Goal: Task Accomplishment & Management: Use online tool/utility

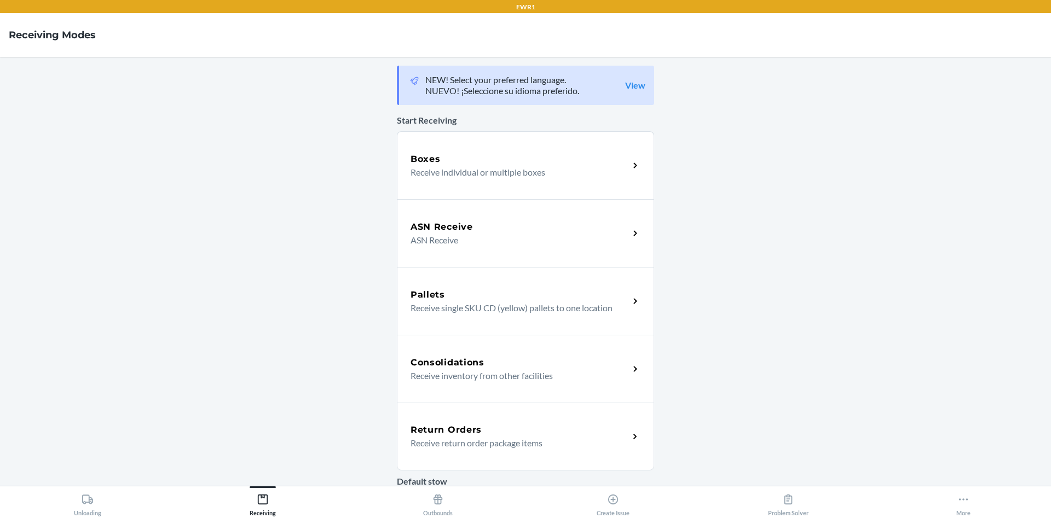
click at [457, 156] on div "Boxes" at bounding box center [519, 159] width 218 height 13
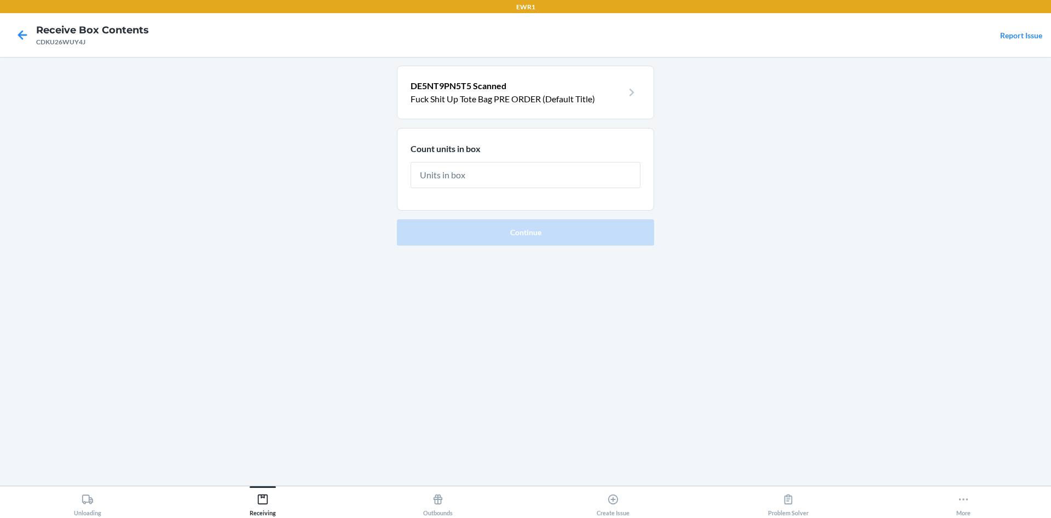
type input "3"
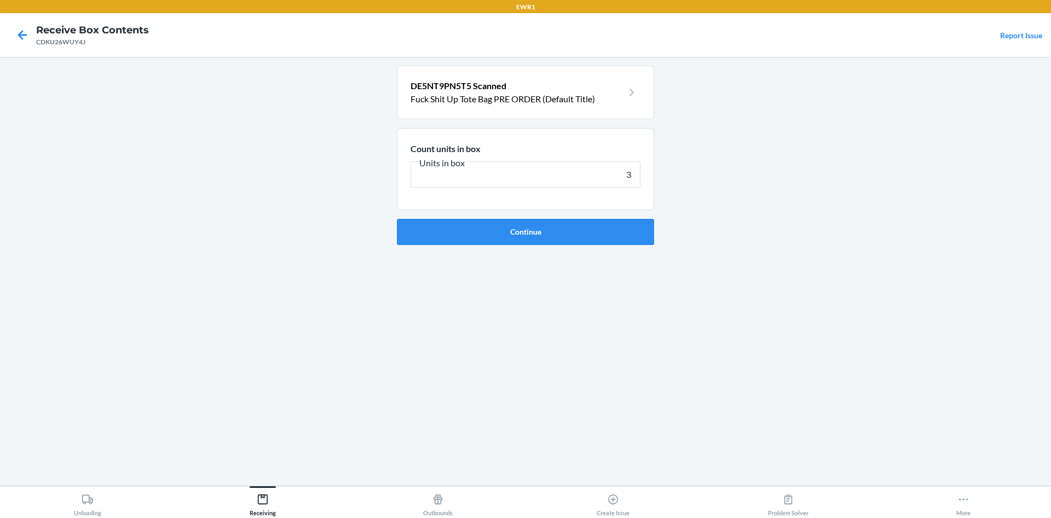
click button "Continue" at bounding box center [525, 232] width 257 height 26
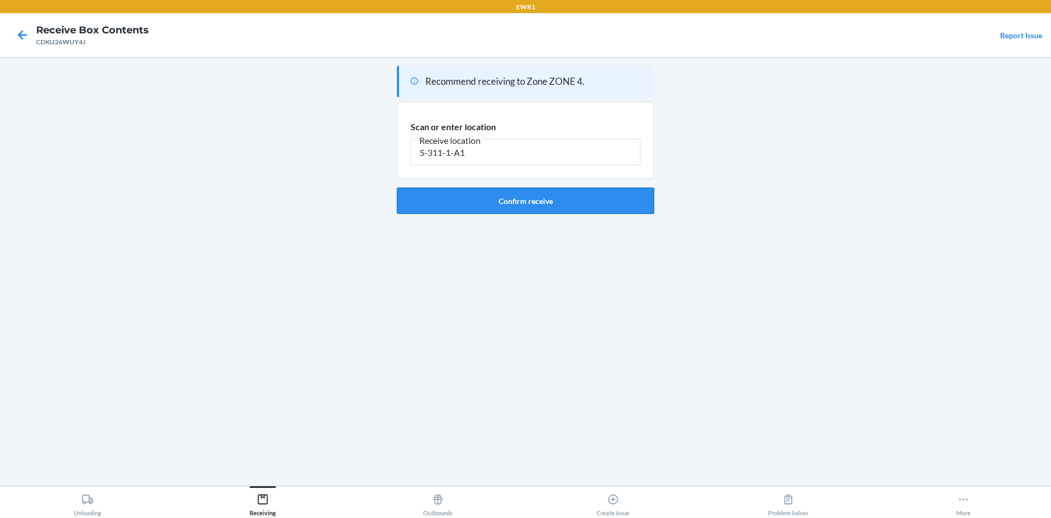
type input "S-311-1-A1"
click at [524, 204] on button "Confirm receive" at bounding box center [525, 201] width 257 height 26
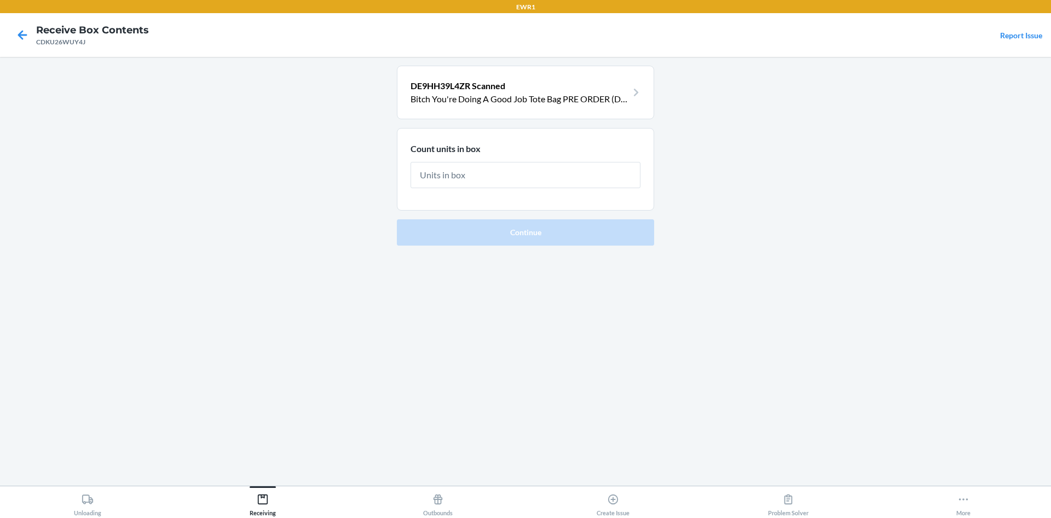
type input "1"
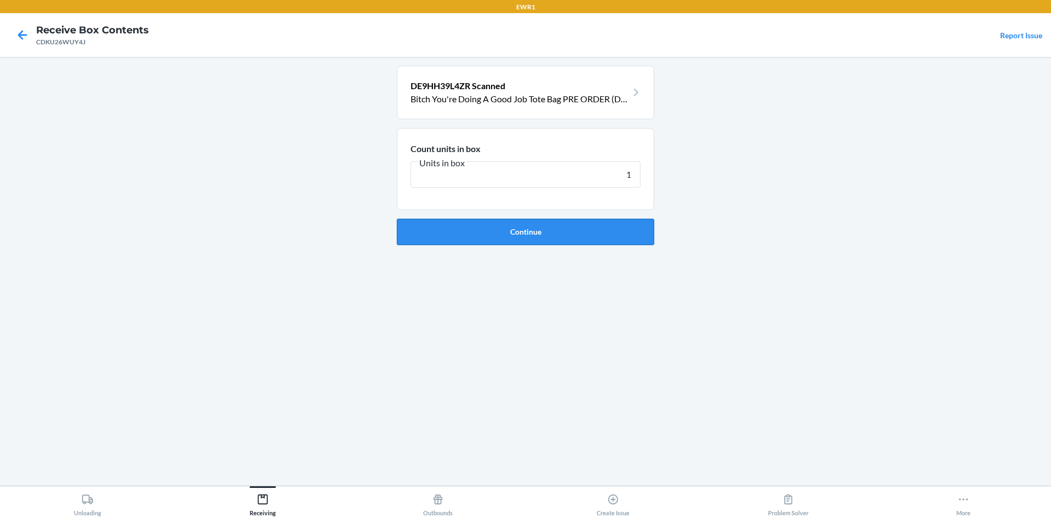
click button "Continue" at bounding box center [525, 232] width 257 height 26
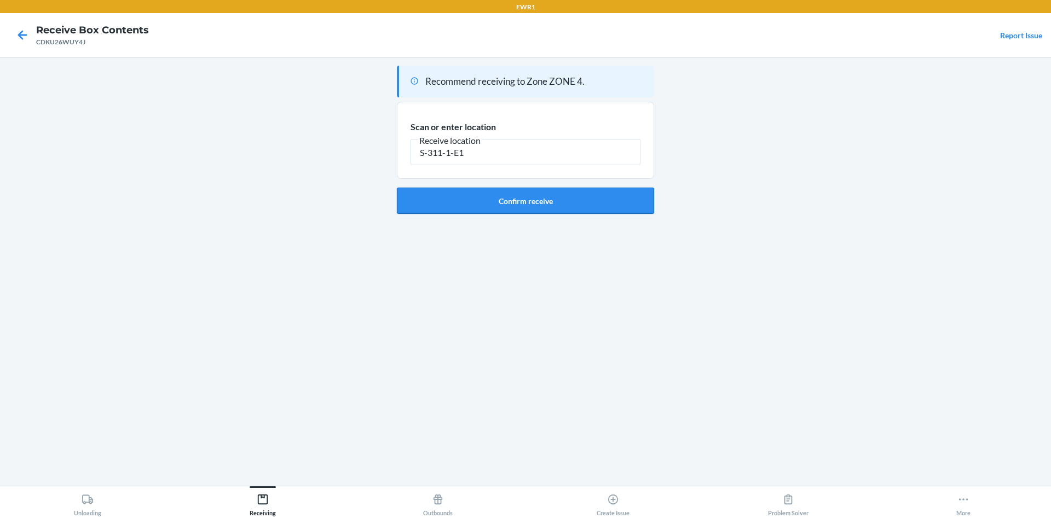
type input "S-311-1-E1"
click at [544, 193] on button "Confirm receive" at bounding box center [525, 201] width 257 height 26
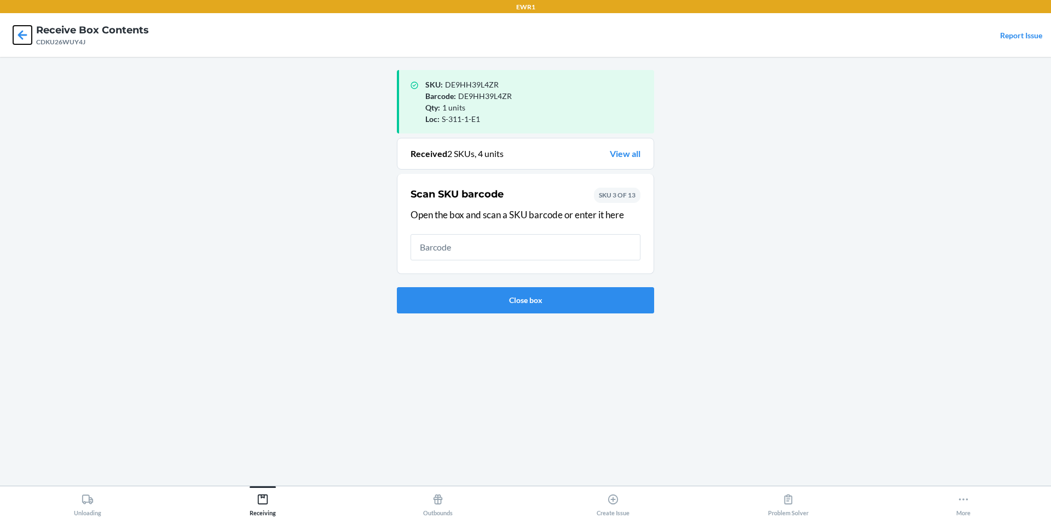
click at [21, 36] on icon at bounding box center [22, 35] width 19 height 19
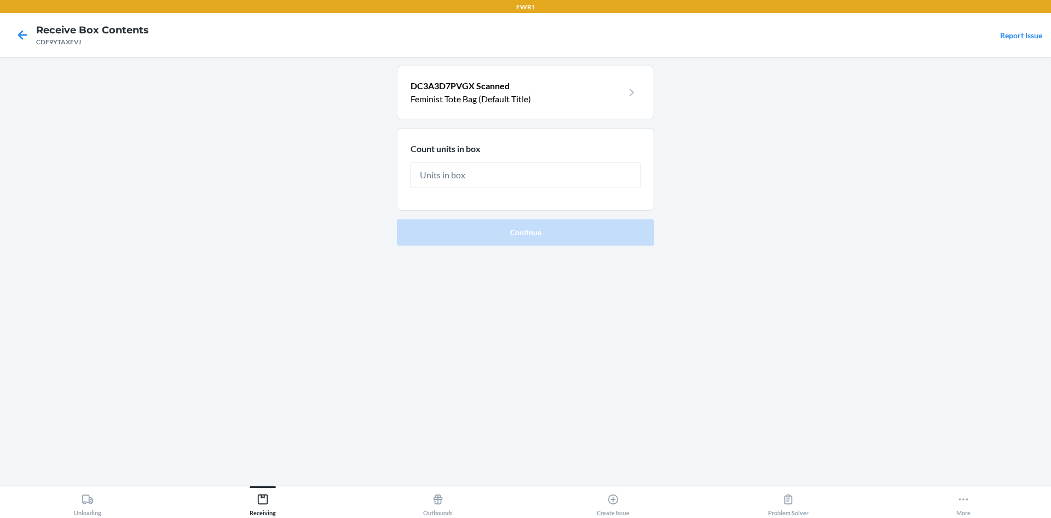
type input "6"
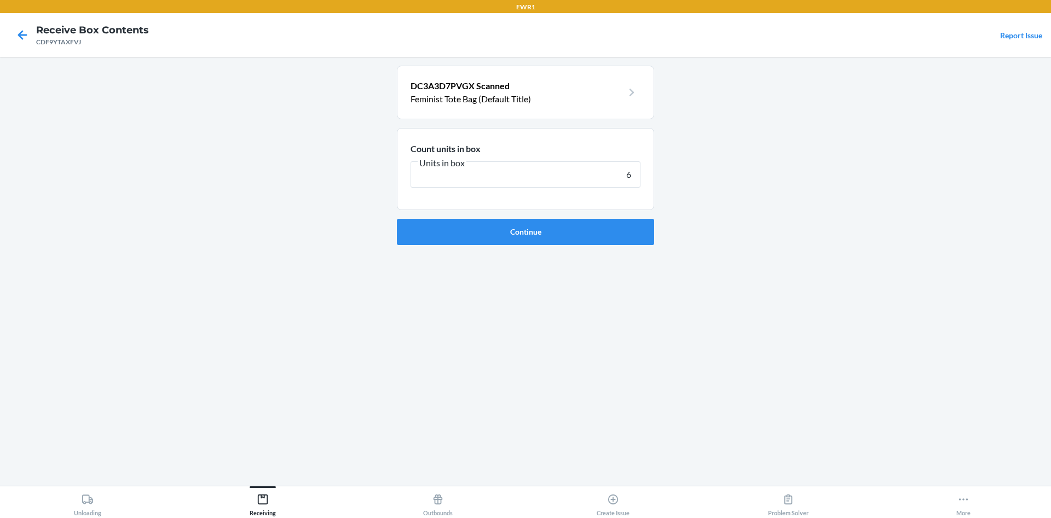
click button "Continue" at bounding box center [525, 232] width 257 height 26
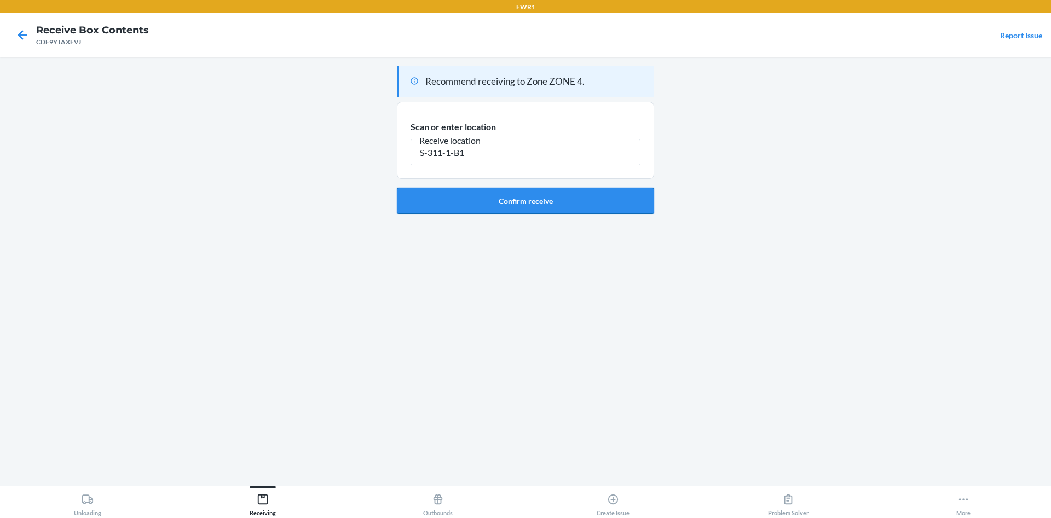
type input "S-311-1-B1"
click at [506, 202] on button "Confirm receive" at bounding box center [525, 201] width 257 height 26
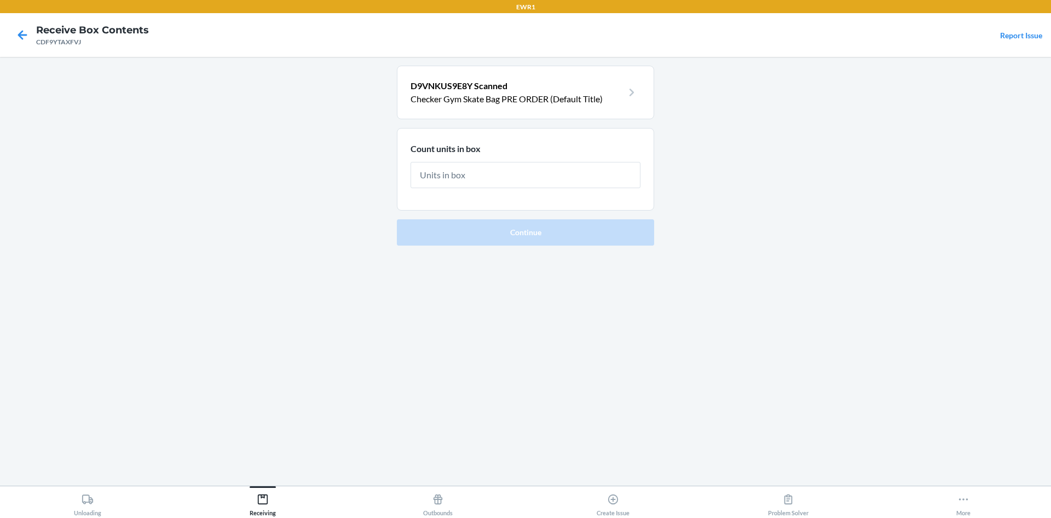
type input "4"
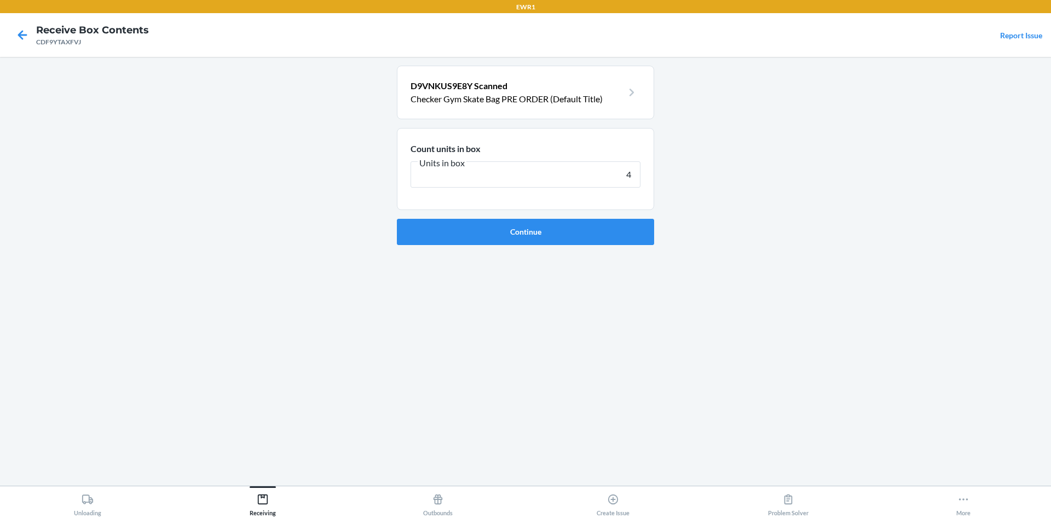
click button "Continue" at bounding box center [525, 232] width 257 height 26
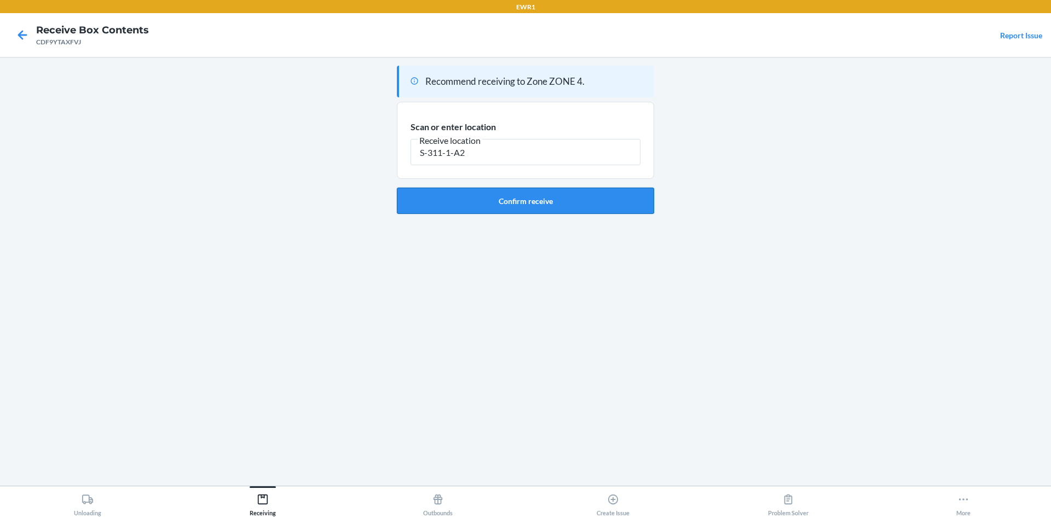
type input "S-311-1-A2"
click at [588, 209] on button "Confirm receive" at bounding box center [525, 201] width 257 height 26
